Goal: Task Accomplishment & Management: Manage account settings

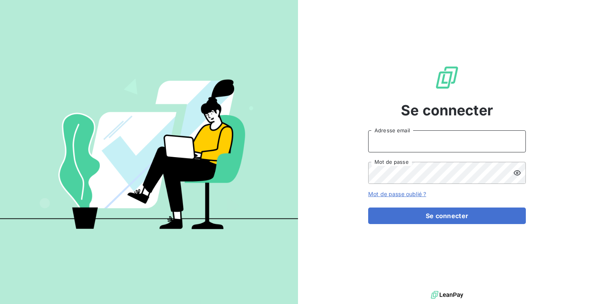
click at [420, 138] on input "Adresse email" at bounding box center [447, 141] width 158 height 22
type input "admin@ariesconsultingfzco"
click at [368, 208] on button "Se connecter" at bounding box center [447, 216] width 158 height 17
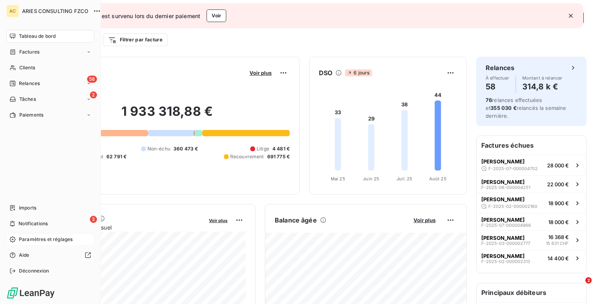
click at [43, 238] on span "Paramètres et réglages" at bounding box center [46, 239] width 54 height 7
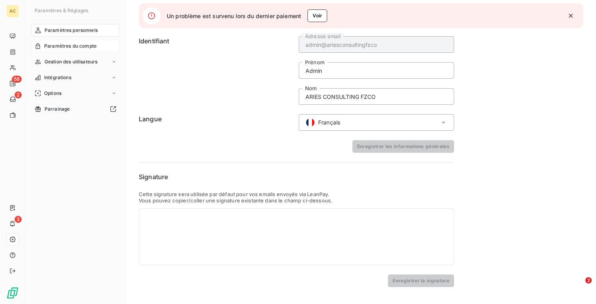
click at [74, 49] on span "Paramètres du compte" at bounding box center [70, 46] width 52 height 7
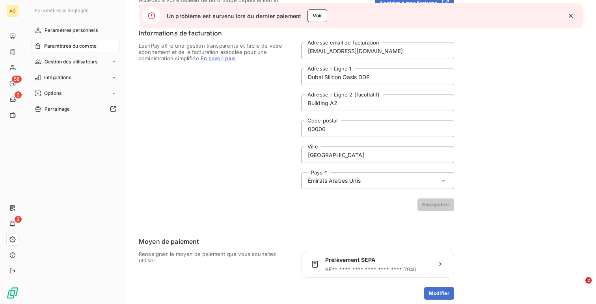
scroll to position [113, 0]
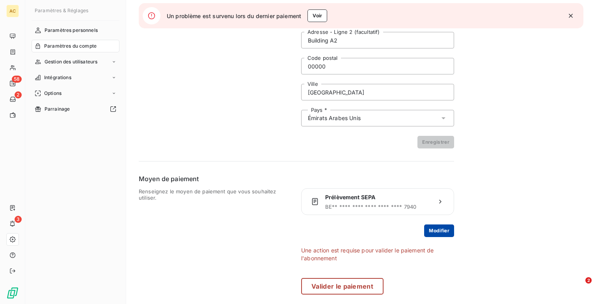
click at [438, 229] on button "Modifier" at bounding box center [439, 231] width 30 height 13
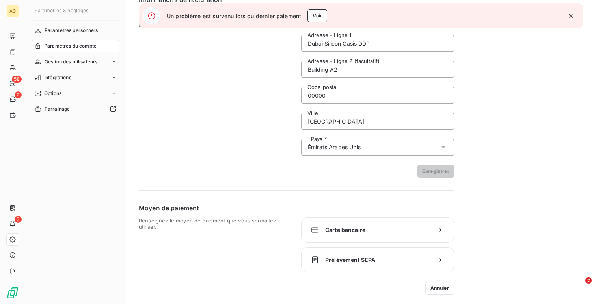
scroll to position [84, 0]
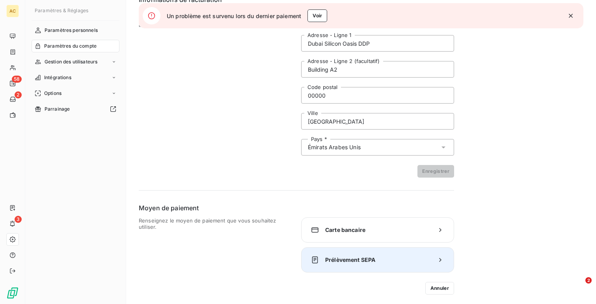
click at [365, 268] on div "Prélèvement SEPA" at bounding box center [377, 259] width 153 height 25
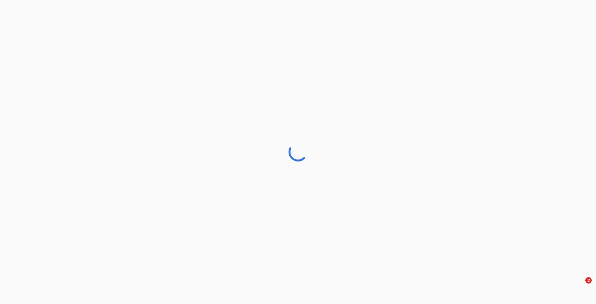
scroll to position [19, 0]
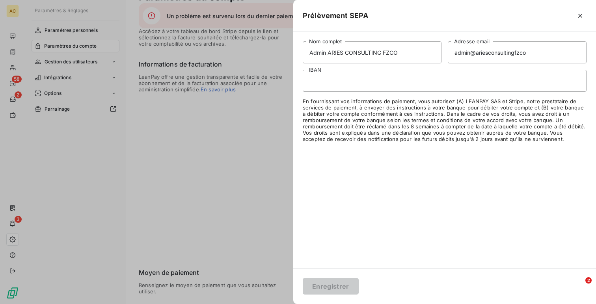
click at [329, 86] on div at bounding box center [445, 81] width 284 height 22
click at [332, 84] on div at bounding box center [445, 81] width 284 height 22
click at [310, 288] on button "Enregistrer" at bounding box center [331, 286] width 56 height 17
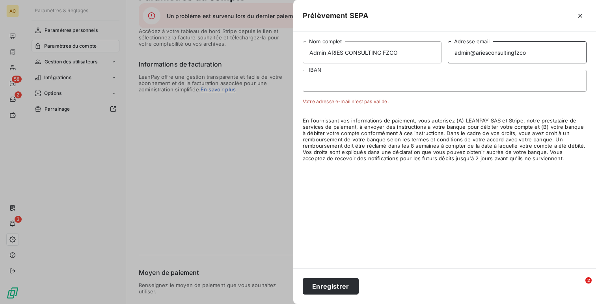
click at [487, 48] on input "admin@ariesconsultingfzco" at bounding box center [516, 52] width 139 height 22
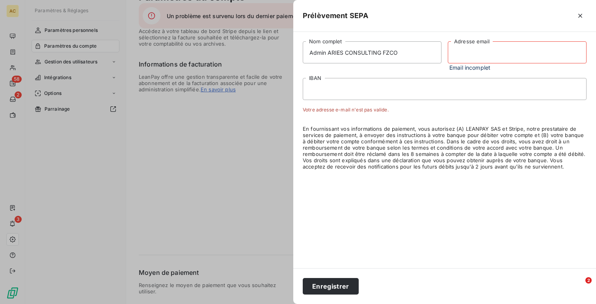
paste input "hilal@entrepreneurs.com"
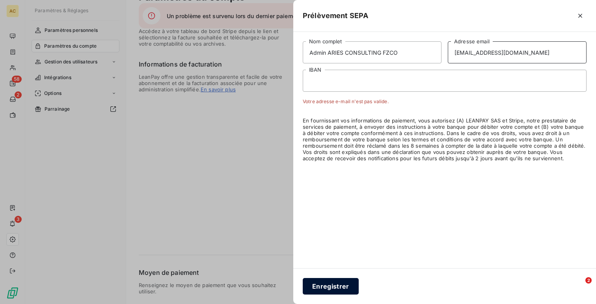
type input "hilal@entrepreneurs.com"
click at [322, 286] on button "Enregistrer" at bounding box center [331, 286] width 56 height 17
click at [334, 293] on button "Enregistrer" at bounding box center [331, 286] width 56 height 17
click at [248, 213] on div at bounding box center [298, 152] width 596 height 304
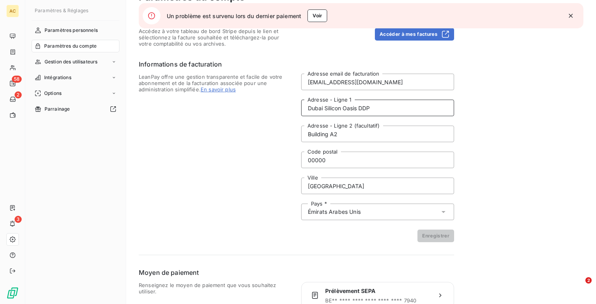
click at [376, 104] on input "Dubai Silicon Oasis DDP" at bounding box center [377, 108] width 153 height 17
click at [378, 106] on input "Dubai Silicon Oasis DDP" at bounding box center [377, 108] width 153 height 17
type input "Dubai Silicon Oasis DDP"
click at [353, 137] on input "Building A2" at bounding box center [377, 134] width 153 height 17
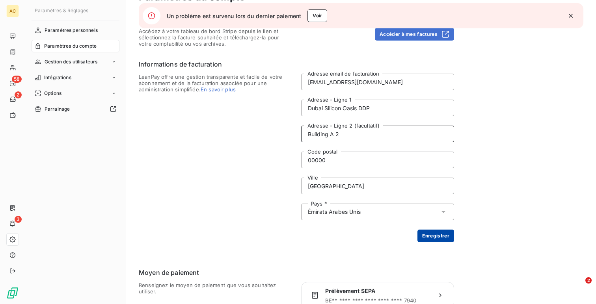
type input "Building A 2"
click at [429, 234] on button "Enregistrer" at bounding box center [435, 236] width 37 height 13
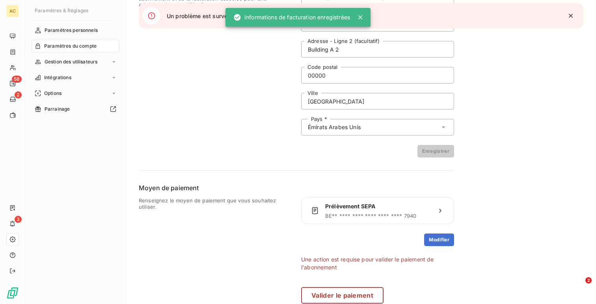
scroll to position [110, 0]
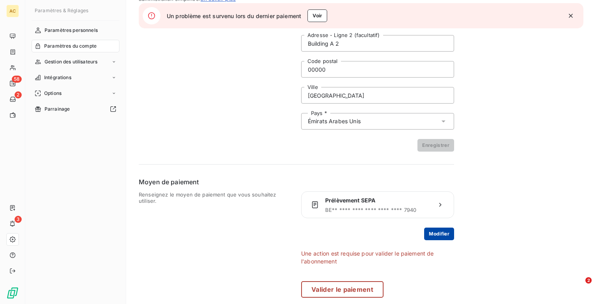
click at [439, 236] on button "Modifier" at bounding box center [439, 234] width 30 height 13
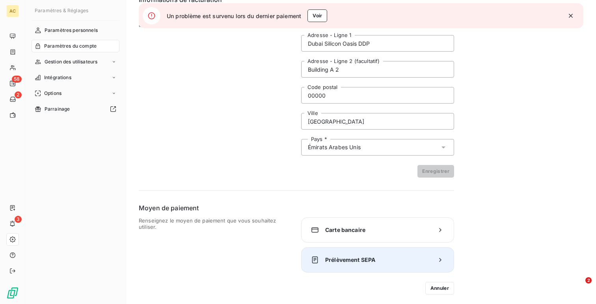
click at [365, 252] on div "Prélèvement SEPA" at bounding box center [377, 259] width 153 height 25
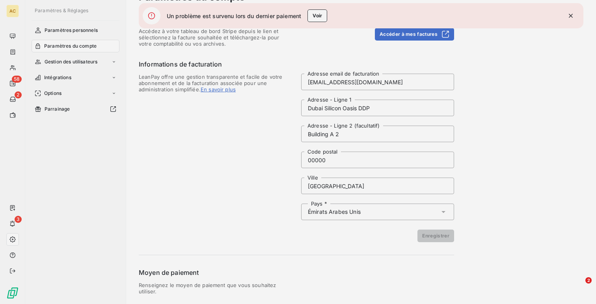
scroll to position [19, 0]
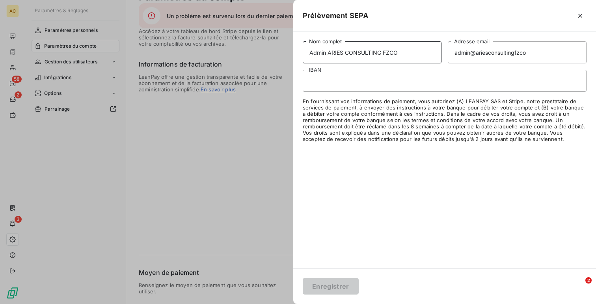
click at [324, 51] on input "Admin ARIES CONSULTING FZCO" at bounding box center [372, 52] width 139 height 22
type input "ARIES CONSULTING FZCO"
click at [518, 54] on input "admin@ariesconsultingfzco" at bounding box center [516, 52] width 139 height 22
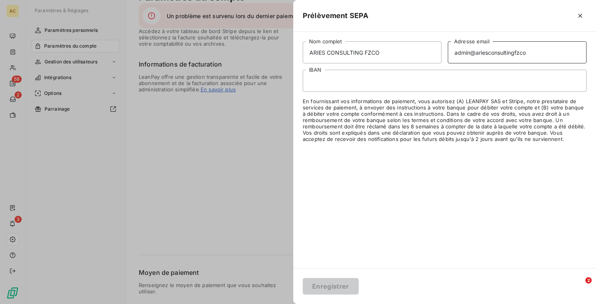
click at [518, 54] on input "admin@ariesconsultingfzco" at bounding box center [516, 52] width 139 height 22
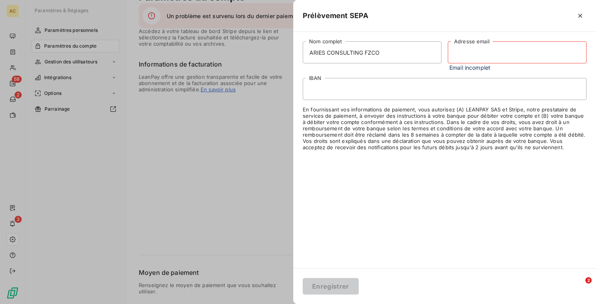
paste input "hilal@entrepreneurs.com"
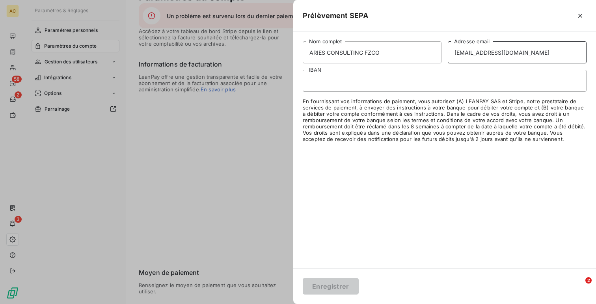
type input "hilal@entrepreneurs.com"
click at [195, 152] on div at bounding box center [298, 152] width 596 height 304
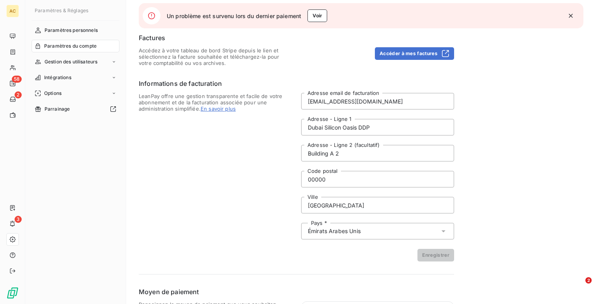
scroll to position [113, 0]
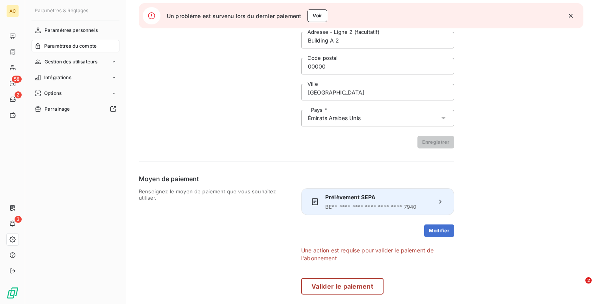
click at [446, 202] on div "Prélèvement SEPA BE ** **** **** **** **** **** 7940" at bounding box center [377, 201] width 153 height 27
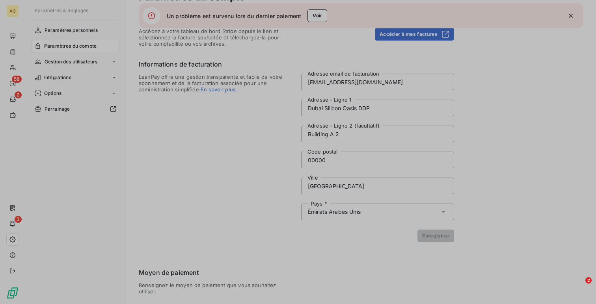
scroll to position [19, 0]
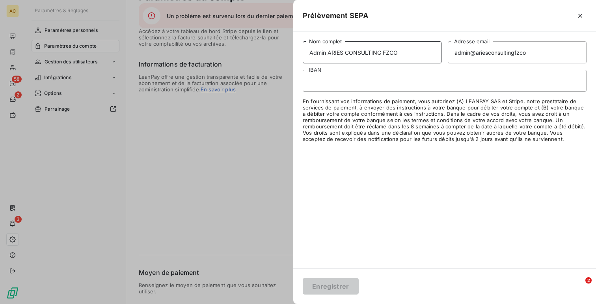
click at [311, 52] on input "Admin ARIES CONSULTING FZCO" at bounding box center [372, 52] width 139 height 22
type input "ARIES CONSULTING FZCO"
click at [466, 55] on input "admin@ariesconsultingfzco" at bounding box center [516, 52] width 139 height 22
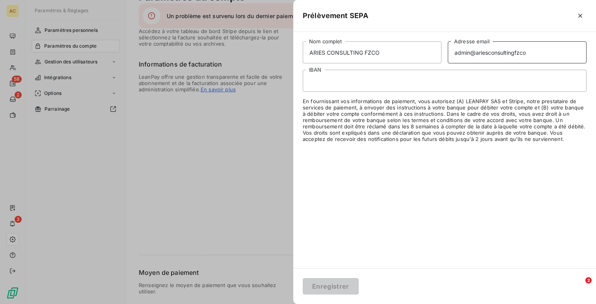
click at [466, 55] on input "admin@ariesconsultingfzco" at bounding box center [516, 52] width 139 height 22
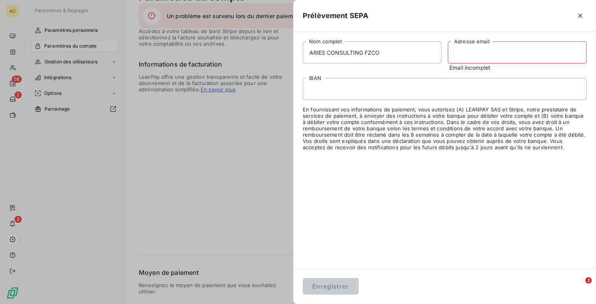
paste input "hilal@entrepreneurs.com"
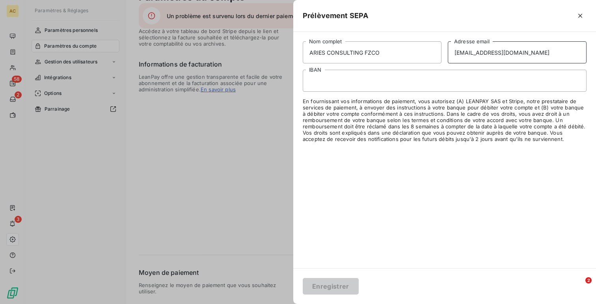
type input "hilal@entrepreneurs.com"
click at [312, 279] on button "Enregistrer" at bounding box center [331, 286] width 56 height 17
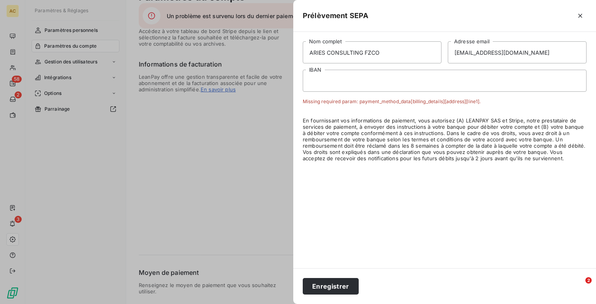
click at [267, 221] on div at bounding box center [298, 152] width 596 height 304
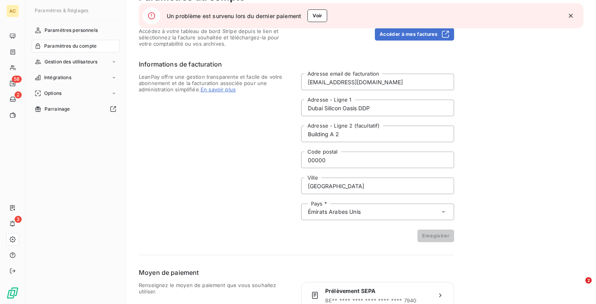
scroll to position [0, 0]
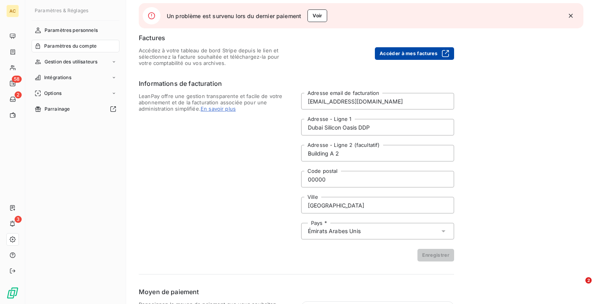
click at [395, 50] on button "Accéder à mes factures" at bounding box center [414, 53] width 79 height 13
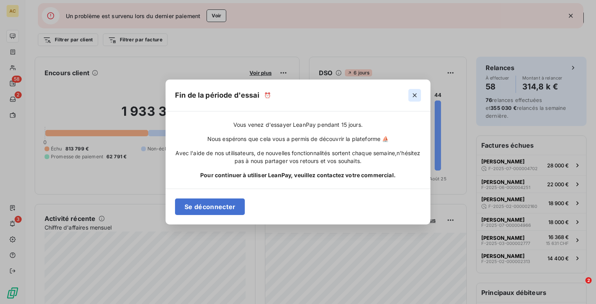
click at [411, 97] on icon "button" at bounding box center [414, 95] width 8 height 8
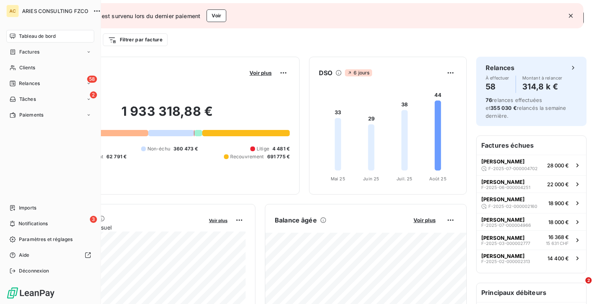
click at [29, 264] on nav "Imports 3 Notifications Paramètres et réglages Aide Déconnexion" at bounding box center [50, 240] width 88 height 76
click at [28, 268] on span "Déconnexion" at bounding box center [34, 270] width 30 height 7
